Goal: Task Accomplishment & Management: Use online tool/utility

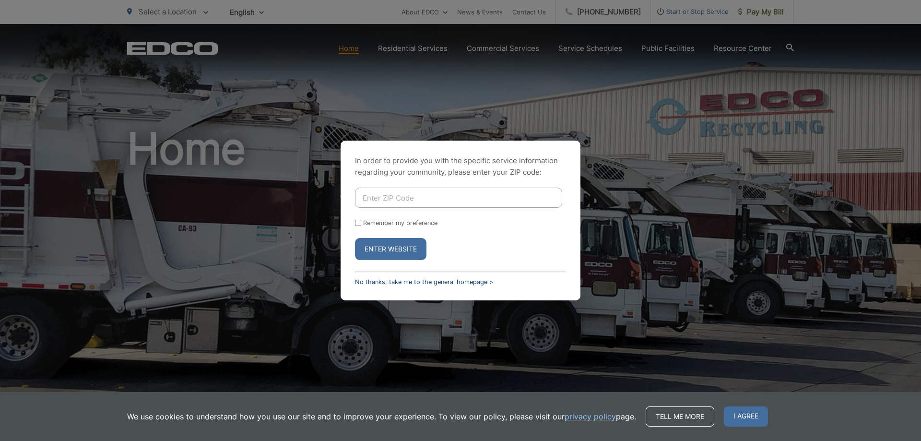
click at [405, 281] on link "No thanks, take me to the general homepage >" at bounding box center [424, 281] width 138 height 7
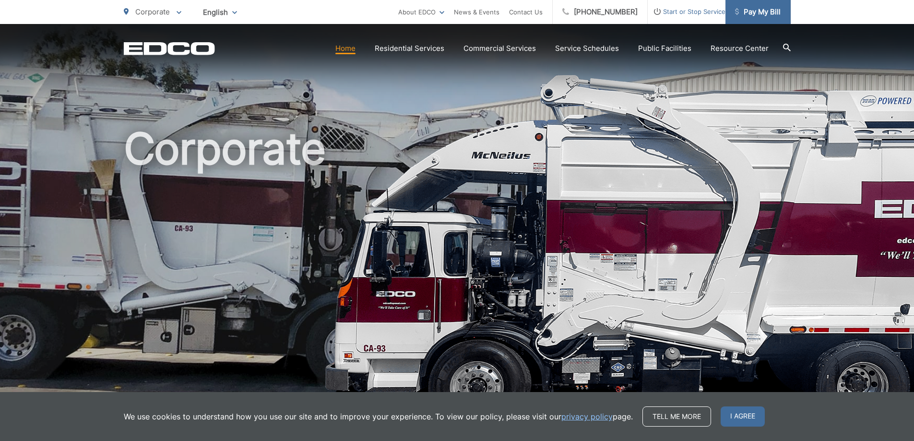
click at [773, 12] on span "Pay My Bill" at bounding box center [758, 12] width 46 height 12
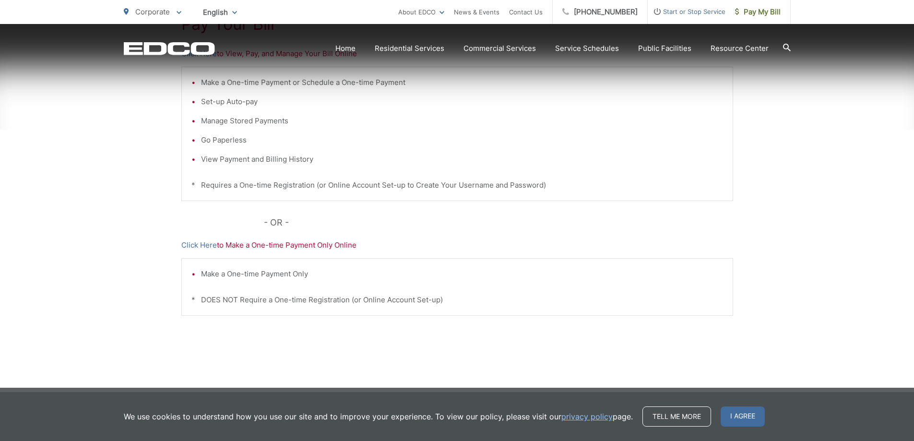
scroll to position [241, 0]
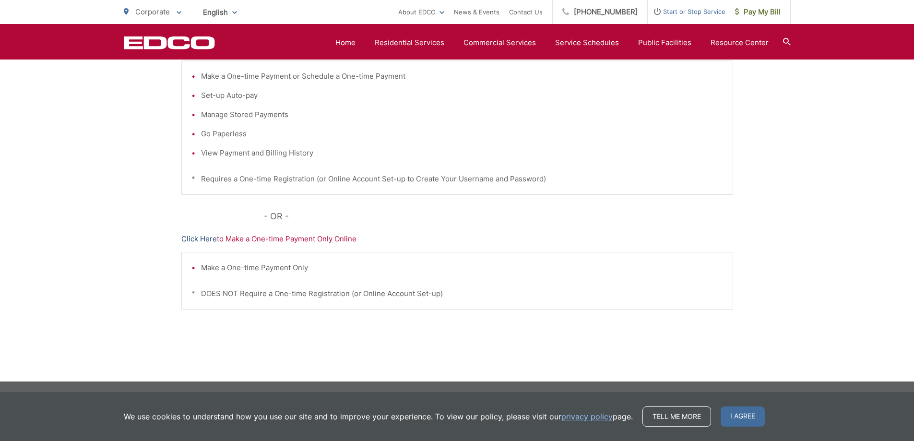
click at [194, 237] on link "Click Here" at bounding box center [199, 239] width 36 height 12
